Goal: Use online tool/utility: Utilize a website feature to perform a specific function

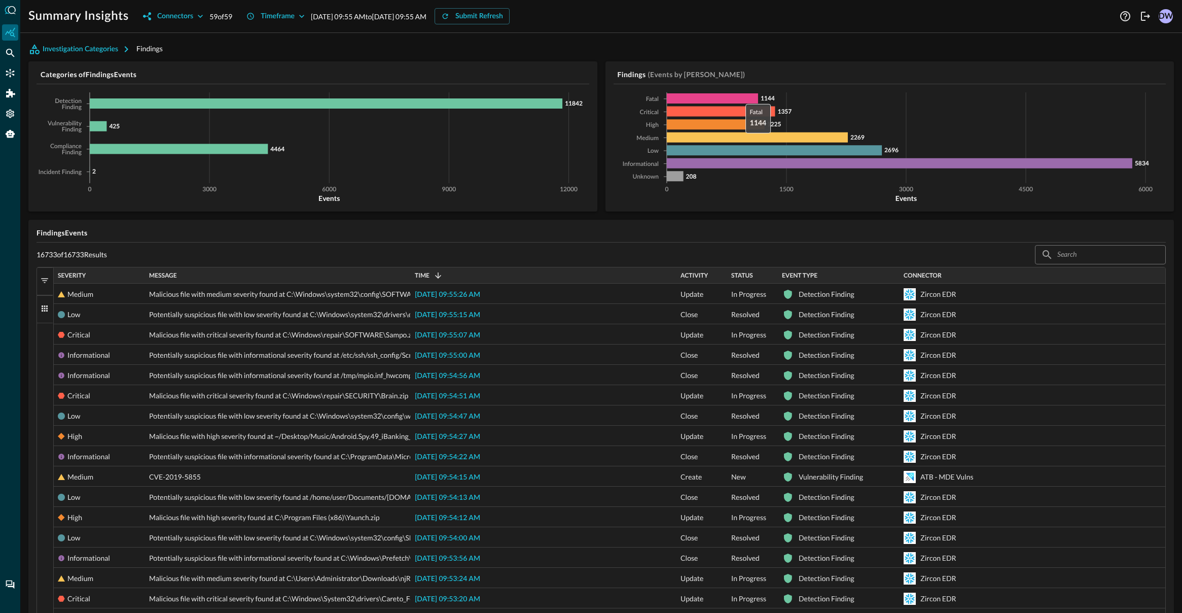
click at [740, 101] on icon at bounding box center [712, 98] width 91 height 10
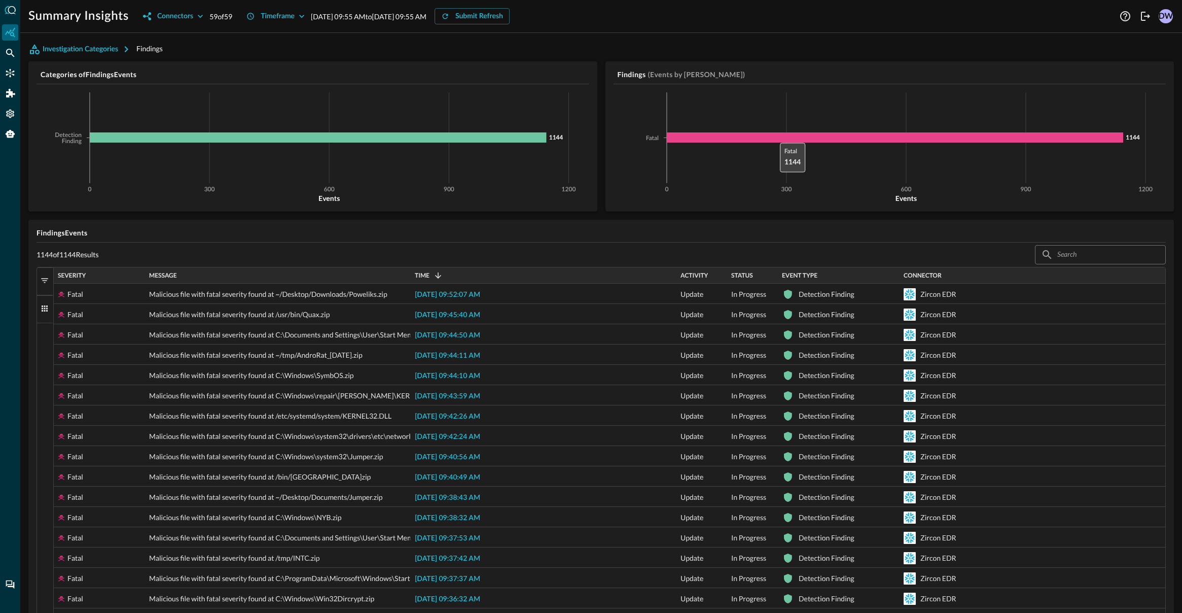
drag, startPoint x: 775, startPoint y: 134, endPoint x: 637, endPoint y: 114, distance: 139.0
click at [775, 135] on icon at bounding box center [895, 137] width 457 height 10
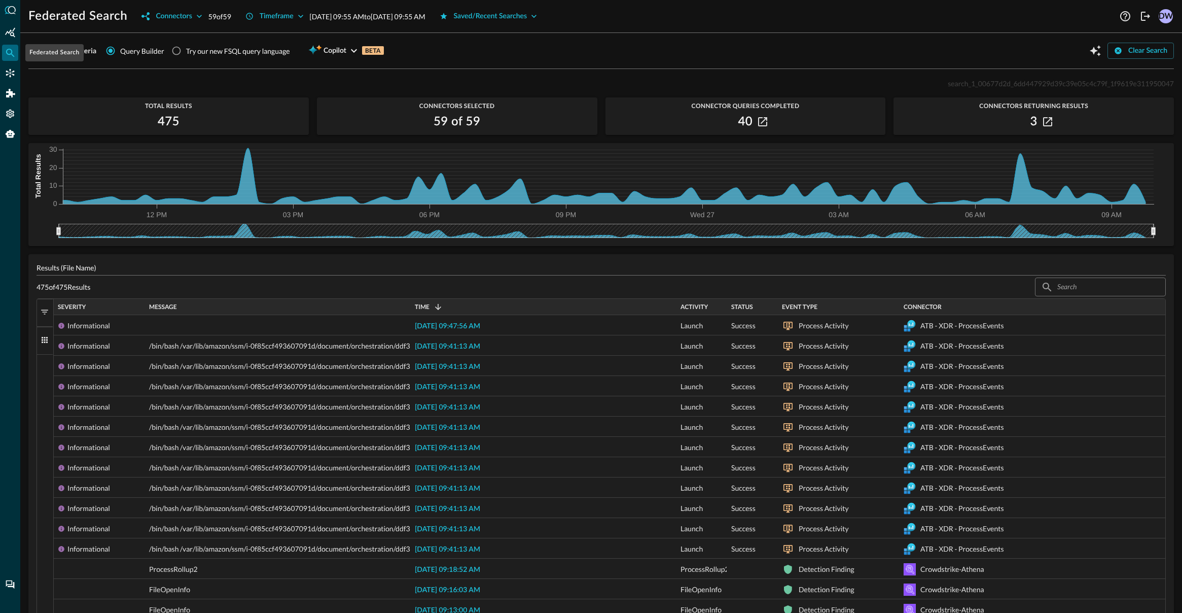
click at [12, 55] on icon "Federated Search" at bounding box center [10, 53] width 9 height 9
drag, startPoint x: 180, startPoint y: 50, endPoint x: 186, endPoint y: 58, distance: 10.1
click at [180, 50] on input "Try our new FSQL query language" at bounding box center [176, 50] width 19 height 19
radio input "true"
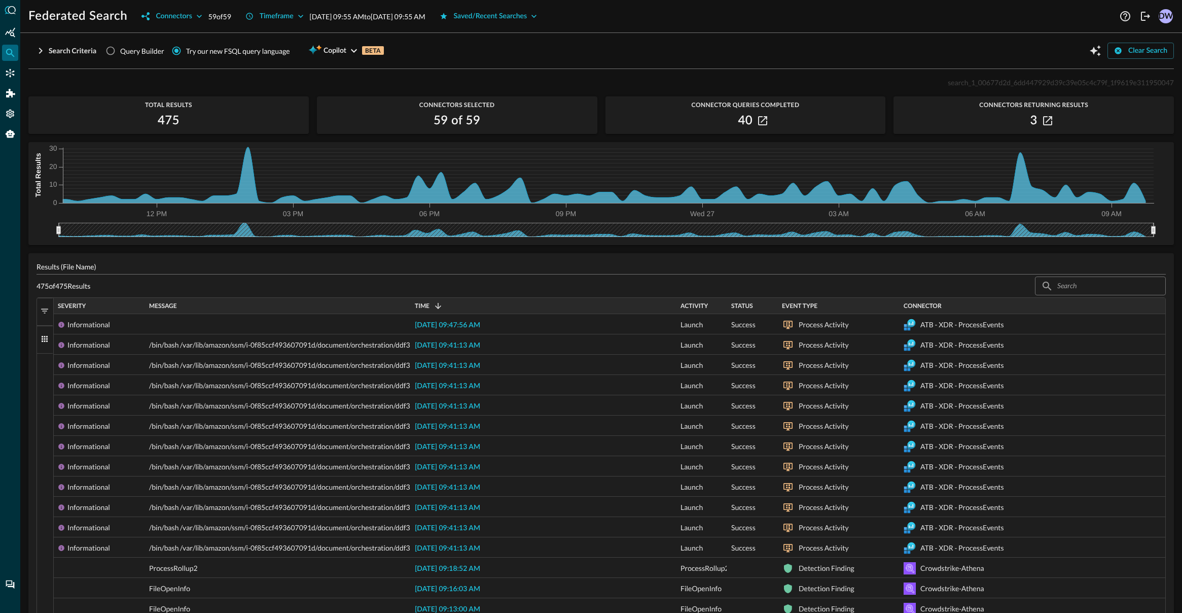
drag, startPoint x: 134, startPoint y: 55, endPoint x: 61, endPoint y: 54, distance: 73.1
click at [134, 55] on span "Query Builder" at bounding box center [142, 51] width 44 height 11
click at [120, 55] on input "Query Builder" at bounding box center [110, 50] width 19 height 19
radio input "true"
radio input "false"
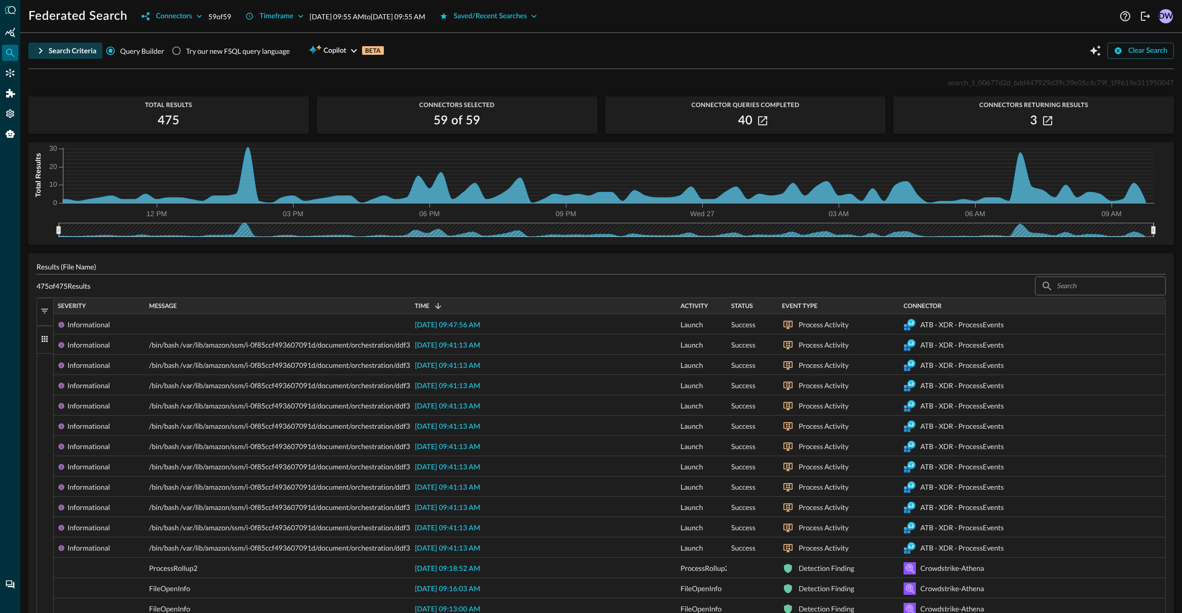
click at [47, 51] on button "Search Criteria" at bounding box center [65, 51] width 74 height 16
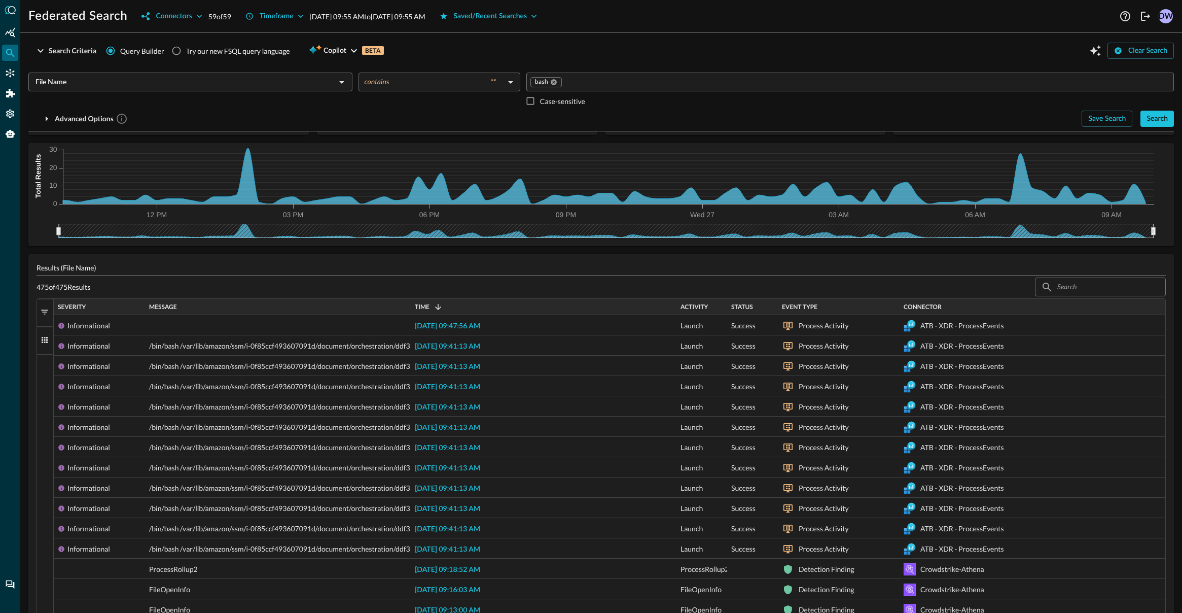
scroll to position [63, 0]
click at [159, 87] on input "File Name" at bounding box center [181, 82] width 301 height 13
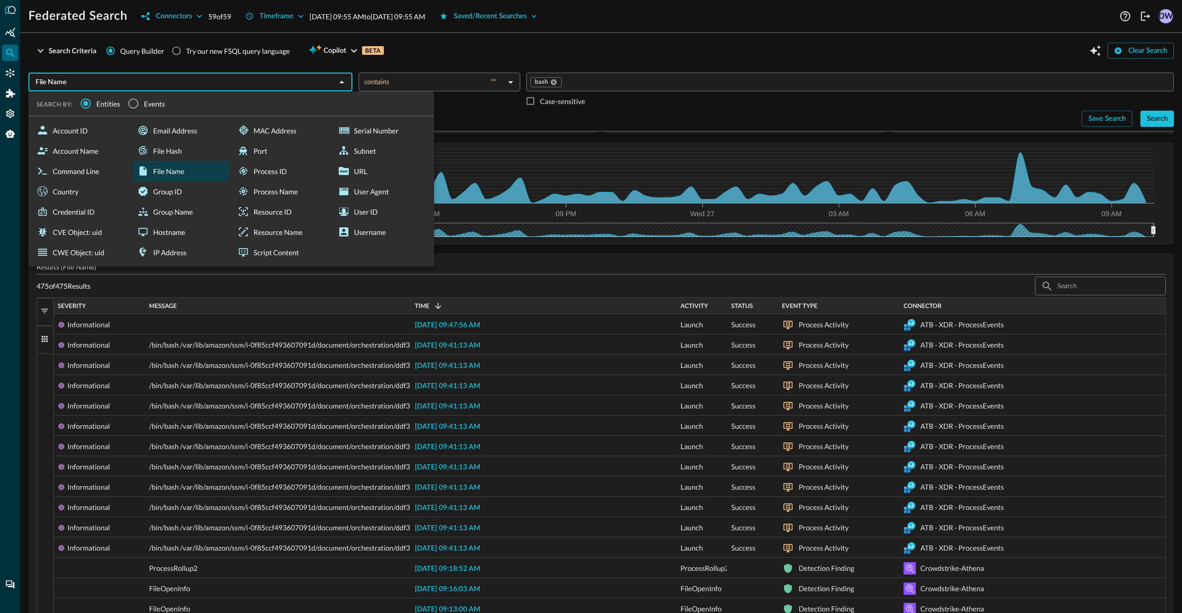
scroll to position [61, 0]
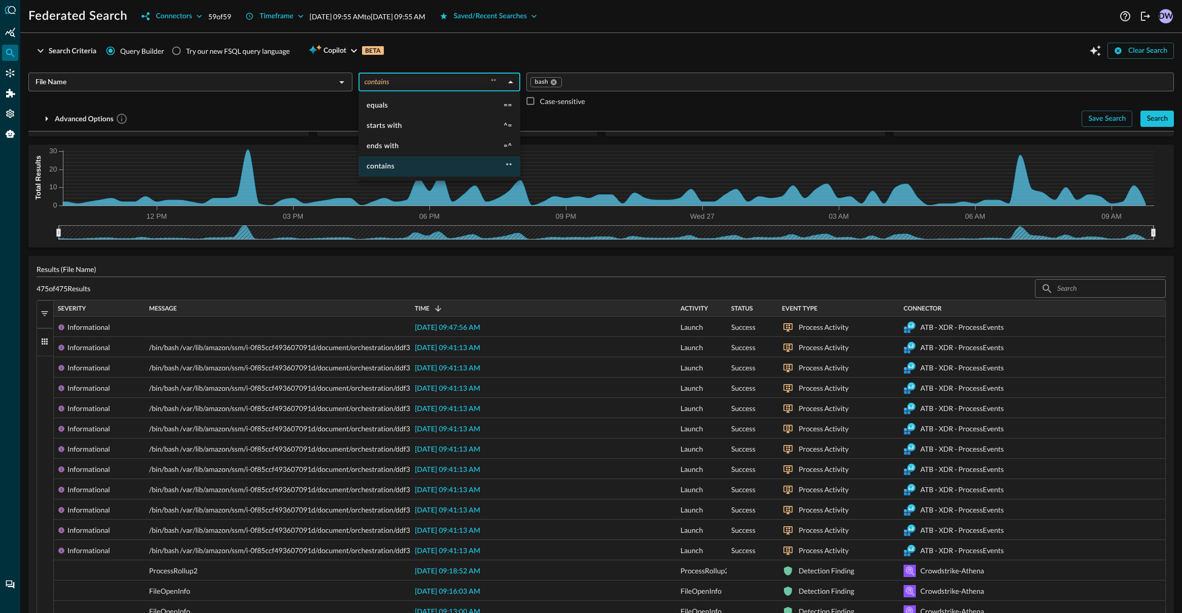
click at [415, 76] on body "Federated Search Connectors 59 of 59 Timeframe Aug 26, 2025 09:55 AM to Aug 27,…" at bounding box center [591, 345] width 1182 height 691
click at [580, 83] on div at bounding box center [591, 306] width 1182 height 613
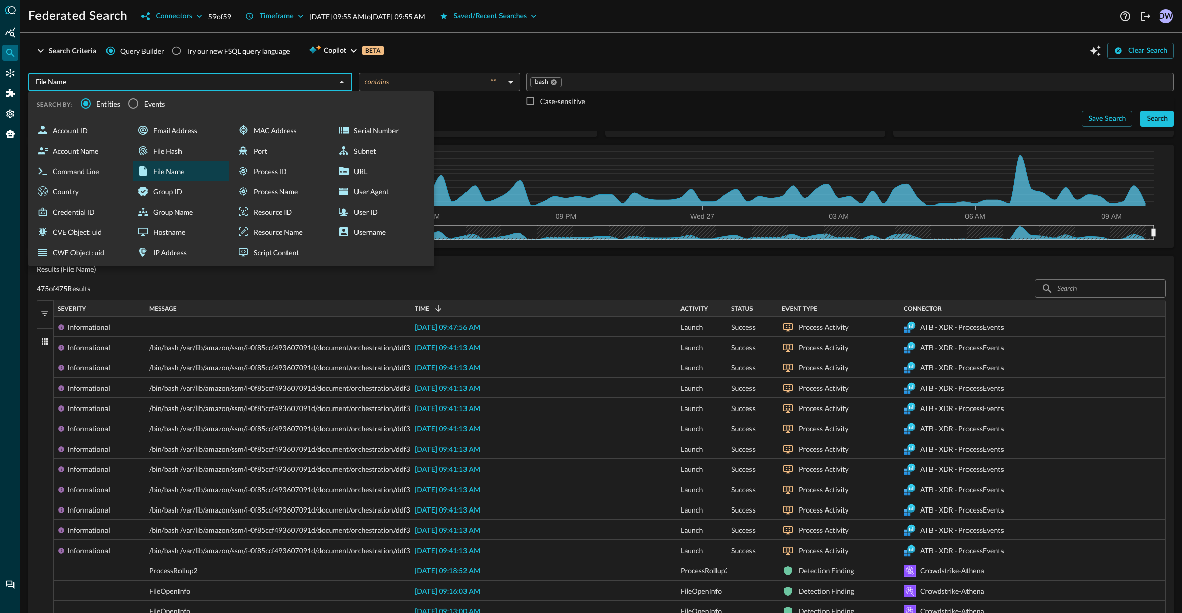
click at [280, 86] on input "File Name" at bounding box center [181, 82] width 301 height 13
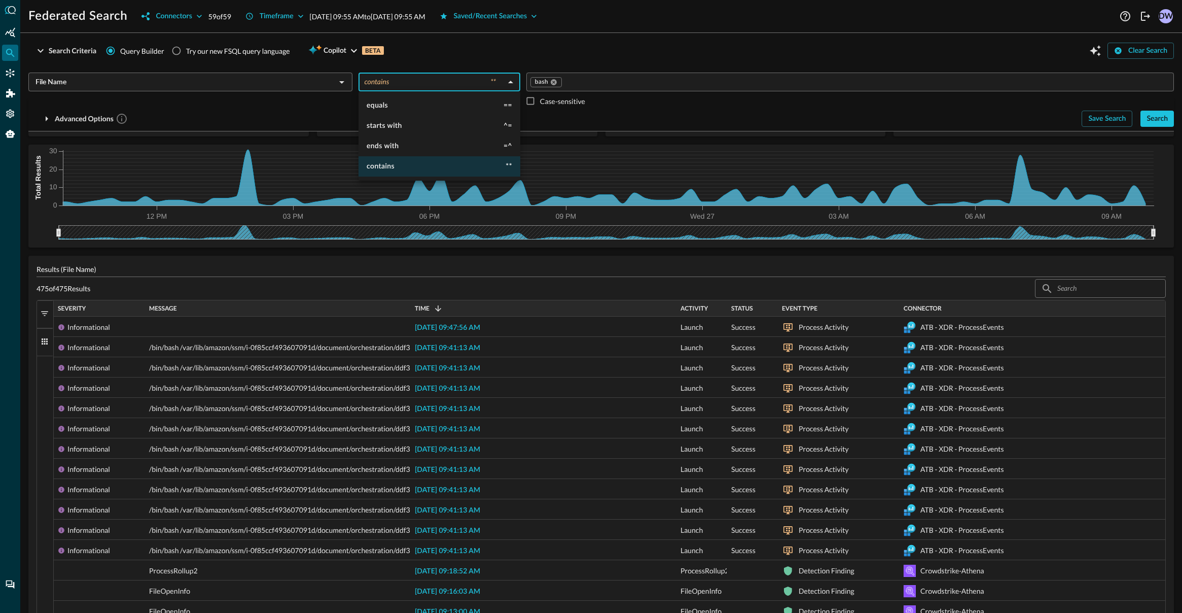
click at [473, 83] on body "Federated Search Connectors 59 of 59 Timeframe Aug 26, 2025 09:55 AM to Aug 27,…" at bounding box center [591, 345] width 1182 height 691
drag, startPoint x: 581, startPoint y: 83, endPoint x: 561, endPoint y: 90, distance: 21.0
click at [581, 83] on div at bounding box center [591, 306] width 1182 height 613
